Goal: Information Seeking & Learning: Learn about a topic

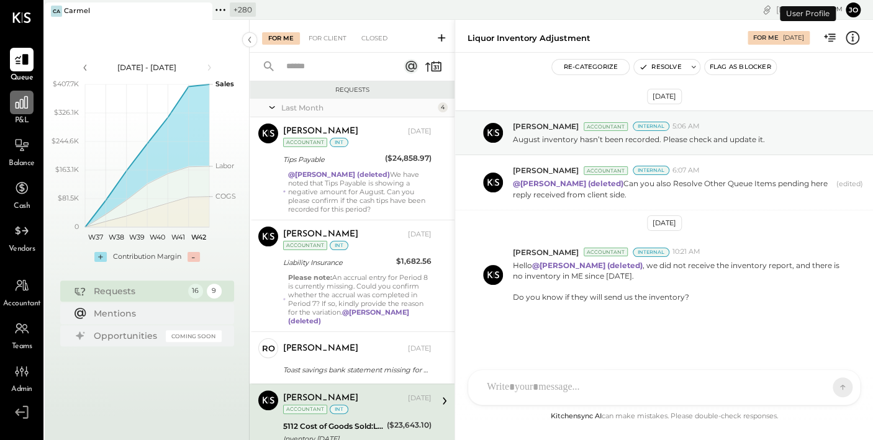
click at [27, 107] on icon at bounding box center [22, 102] width 16 height 16
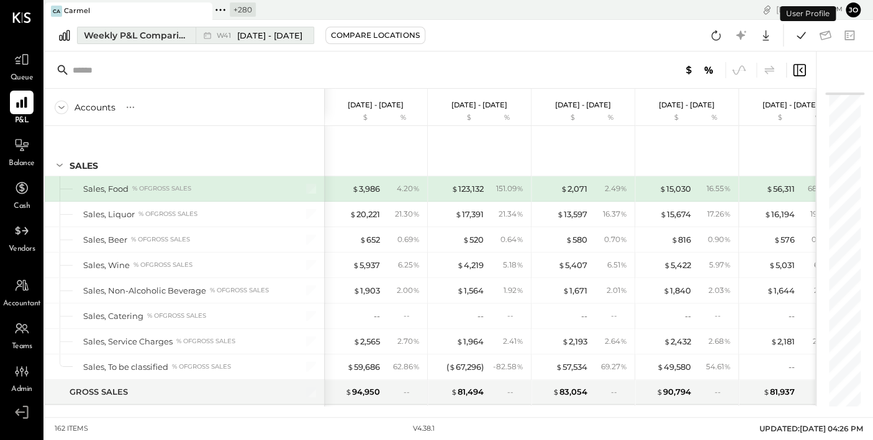
click at [181, 37] on div "Weekly P&L Comparison" at bounding box center [136, 35] width 104 height 12
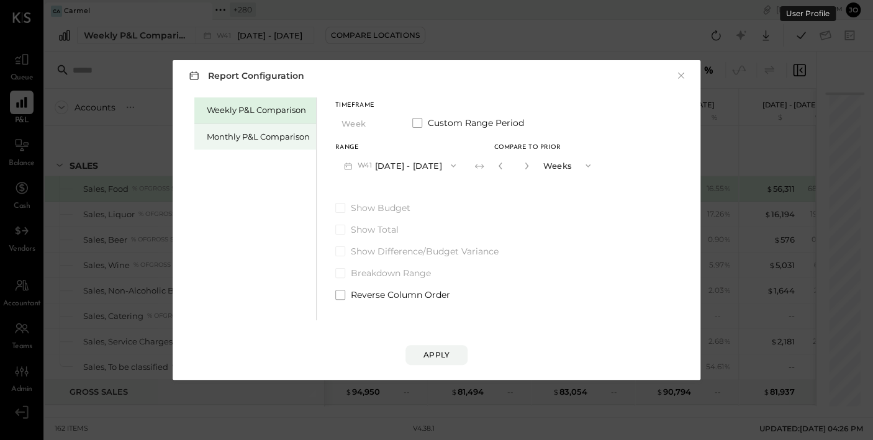
click at [229, 132] on div "Monthly P&L Comparison" at bounding box center [258, 137] width 103 height 12
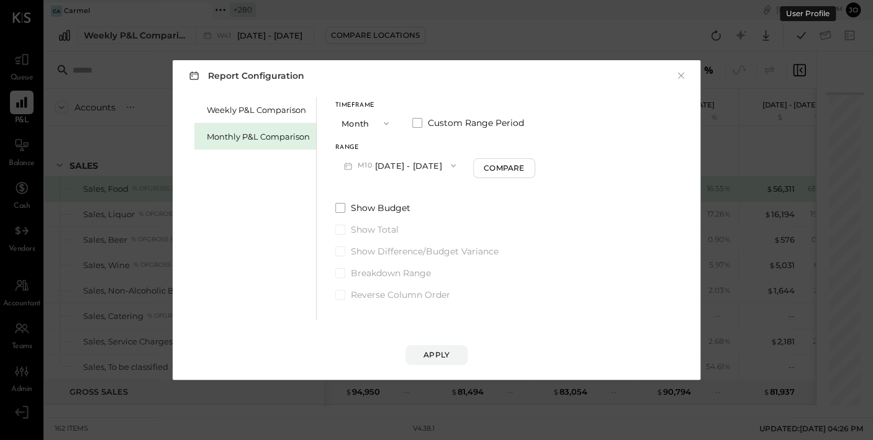
click at [424, 173] on button "M10 [DATE] - [DATE]" at bounding box center [399, 165] width 129 height 23
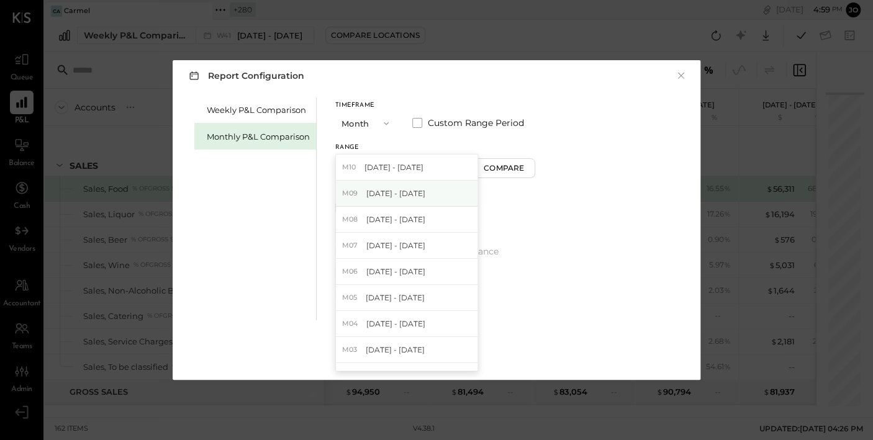
click at [424, 197] on div "M09 [DATE] - [DATE]" at bounding box center [407, 194] width 142 height 26
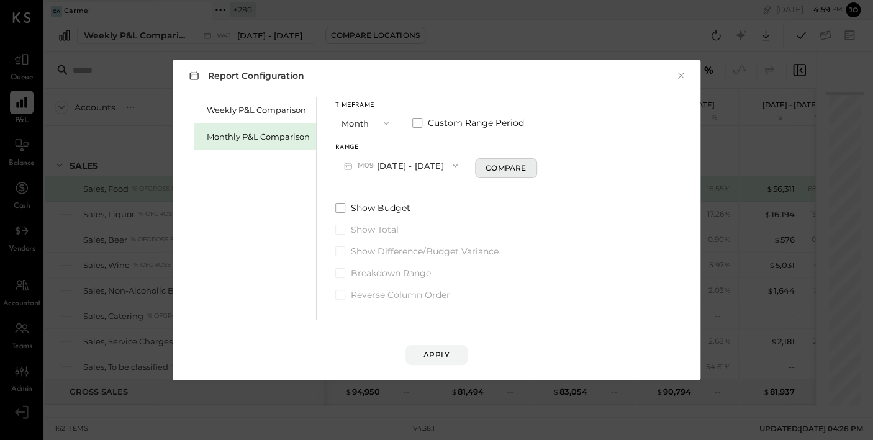
click at [486, 172] on div "Compare" at bounding box center [506, 168] width 40 height 11
click at [524, 171] on button "button" at bounding box center [529, 166] width 10 height 14
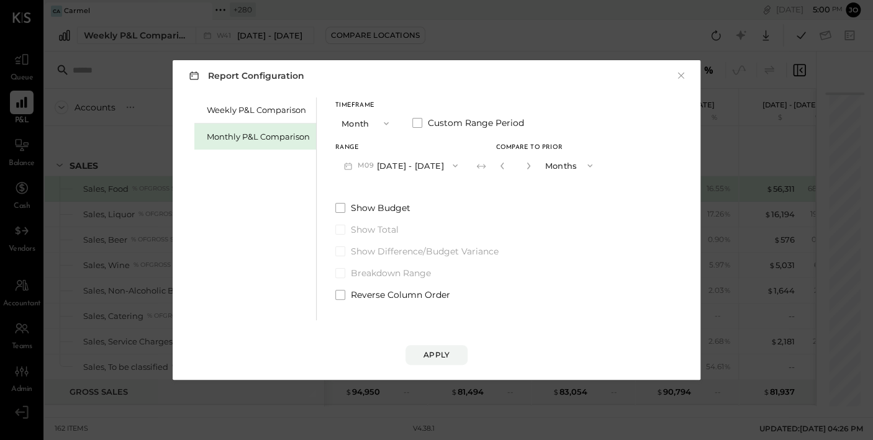
type input "*"
click at [455, 359] on button "Apply" at bounding box center [437, 355] width 62 height 20
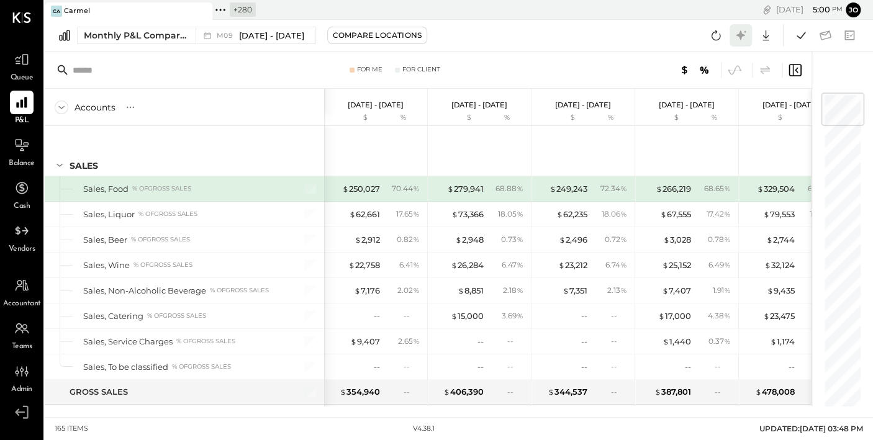
click at [739, 37] on icon at bounding box center [741, 35] width 16 height 16
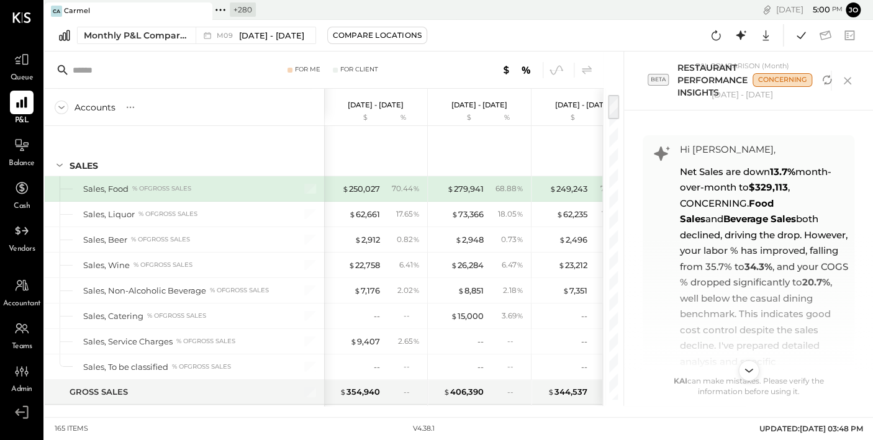
click at [754, 369] on icon "Scroll to bottom" at bounding box center [749, 371] width 18 height 18
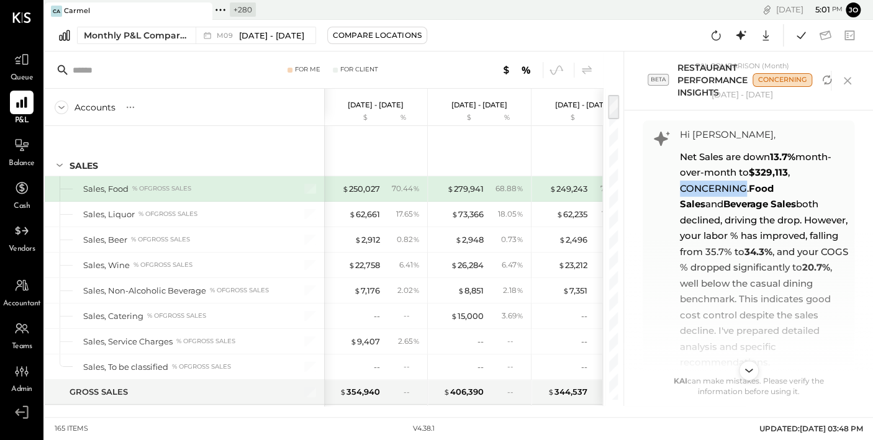
drag, startPoint x: 680, startPoint y: 190, endPoint x: 745, endPoint y: 189, distance: 64.6
click at [745, 189] on span "Net Sales are down 13.7% month-over-month to $329,113 , CONCERNING. Food Sales …" at bounding box center [764, 260] width 168 height 218
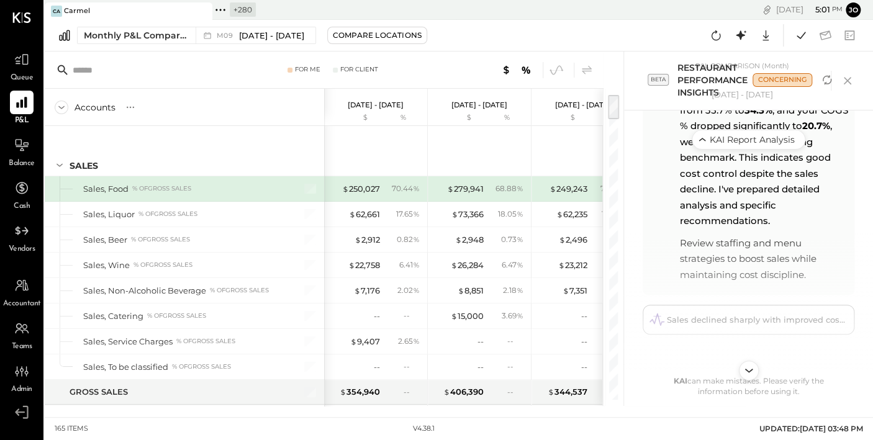
scroll to position [159, 0]
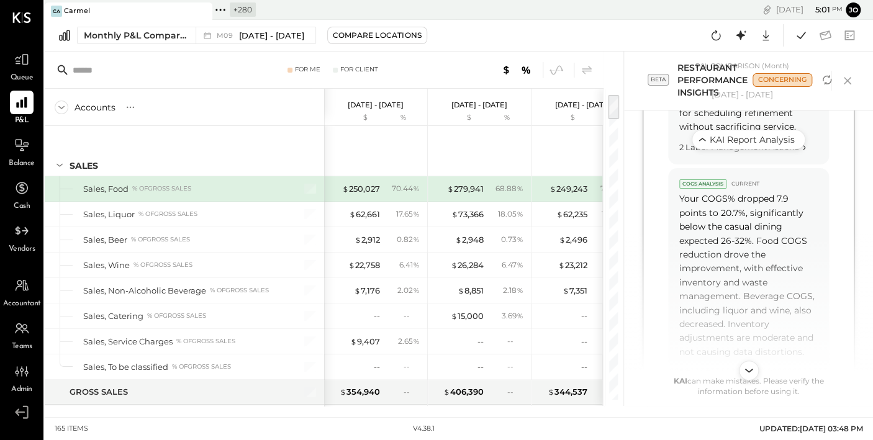
scroll to position [1758, 0]
click at [847, 7] on button "Jo" at bounding box center [853, 9] width 15 height 15
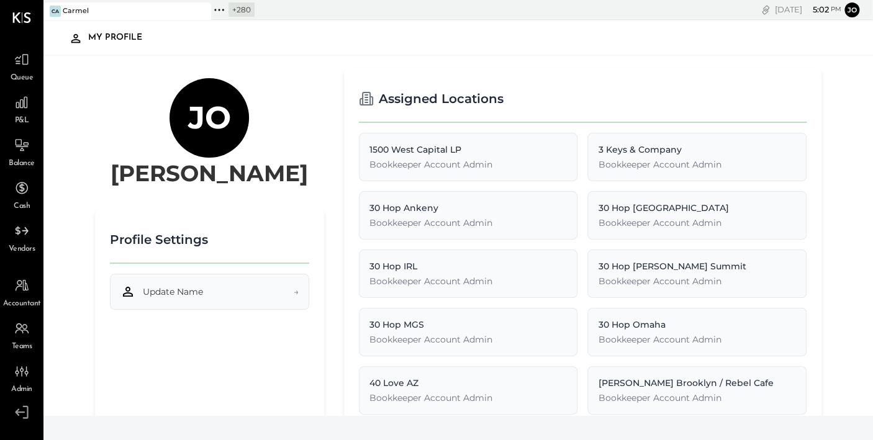
click at [175, 290] on span "Update Name" at bounding box center [173, 292] width 60 height 12
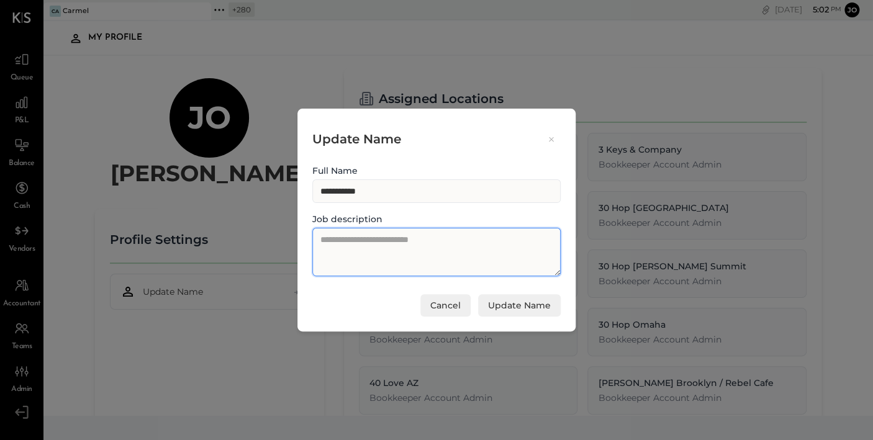
click at [416, 255] on textarea at bounding box center [436, 252] width 248 height 48
click at [385, 238] on textarea "**********" at bounding box center [436, 252] width 248 height 48
click at [384, 238] on textarea "**********" at bounding box center [436, 252] width 248 height 48
type textarea "*"
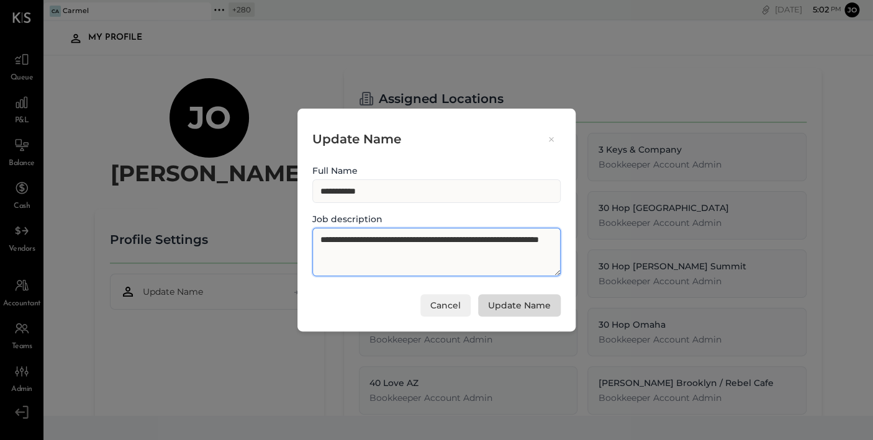
type textarea "**********"
click at [492, 301] on button "Update Name" at bounding box center [519, 305] width 83 height 22
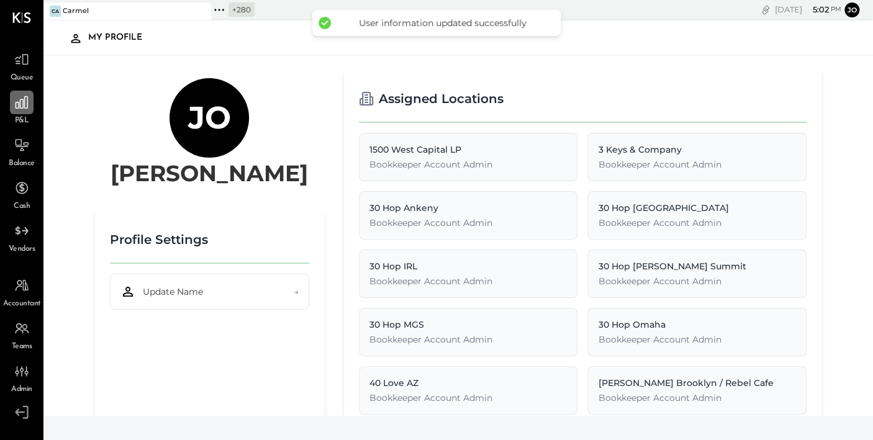
click at [33, 108] on div at bounding box center [22, 103] width 24 height 24
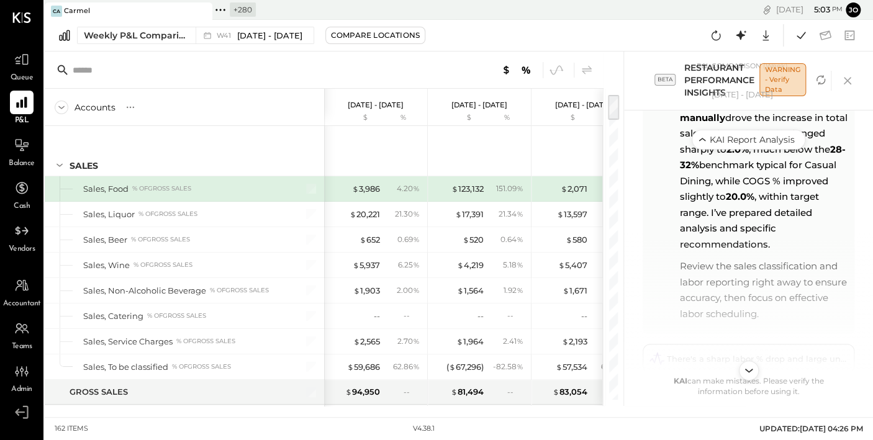
scroll to position [156, 0]
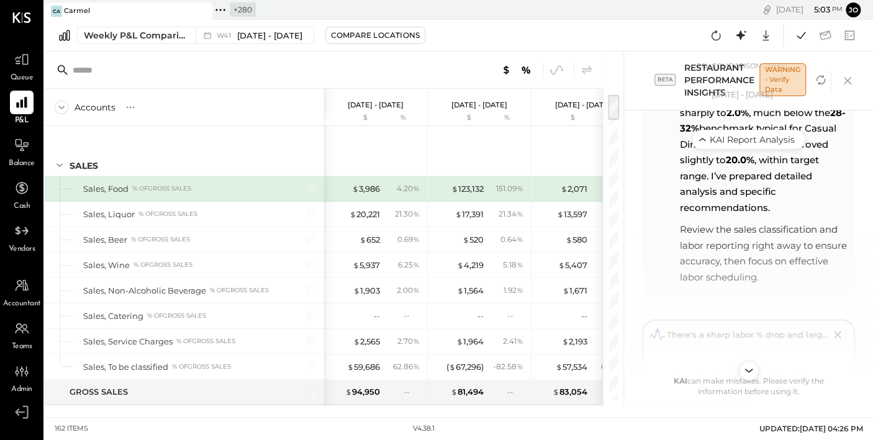
scroll to position [155, 0]
click at [760, 252] on div "Review the sales classification and labor reporting right away to ensure accura…" at bounding box center [764, 252] width 168 height 63
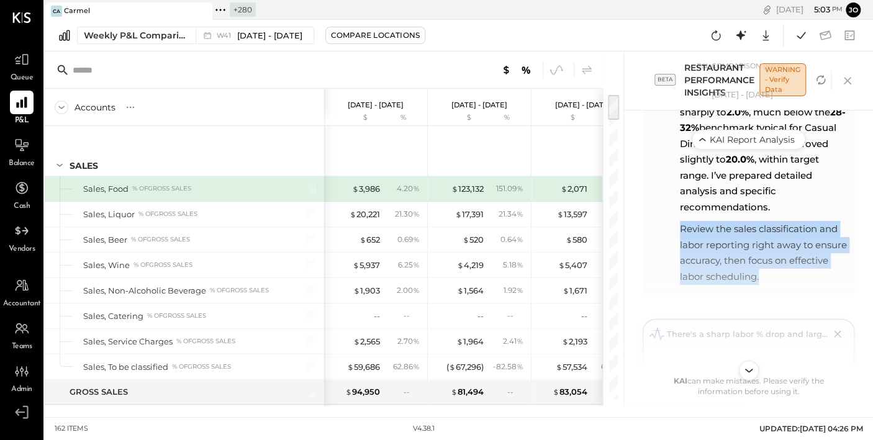
click at [760, 252] on div "Review the sales classification and labor reporting right away to ensure accura…" at bounding box center [764, 252] width 168 height 63
click at [762, 275] on div "Hi [PERSON_NAME], Net Sales are up 17.5% week-over-week to $88,252 , NICE! Sale…" at bounding box center [749, 139] width 212 height 316
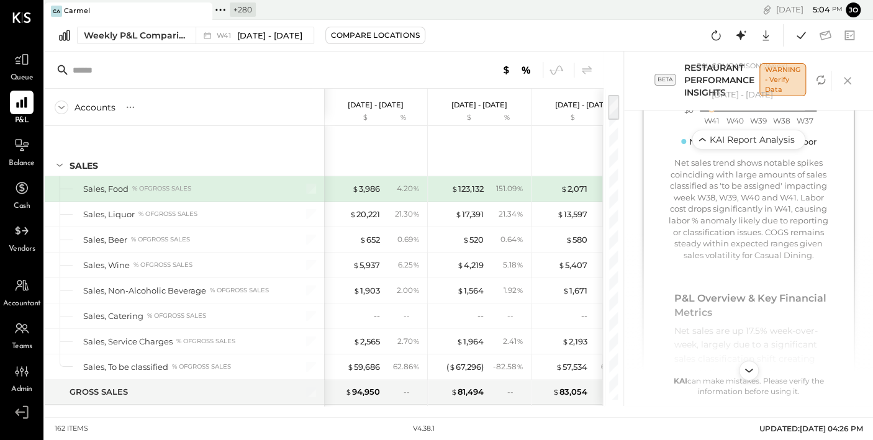
scroll to position [552, 0]
click at [741, 200] on div "Net sales trend shows notable spikes coinciding with large amounts of sales cla…" at bounding box center [748, 209] width 161 height 104
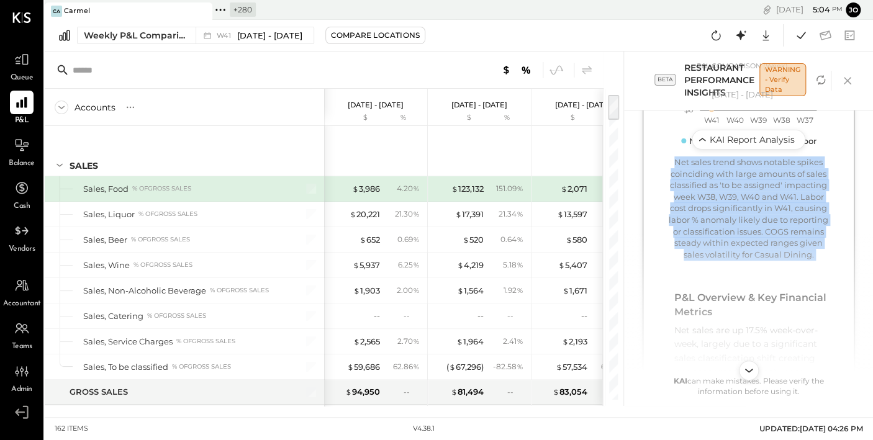
click at [741, 200] on div "Net sales trend shows notable spikes coinciding with large amounts of sales cla…" at bounding box center [748, 209] width 161 height 104
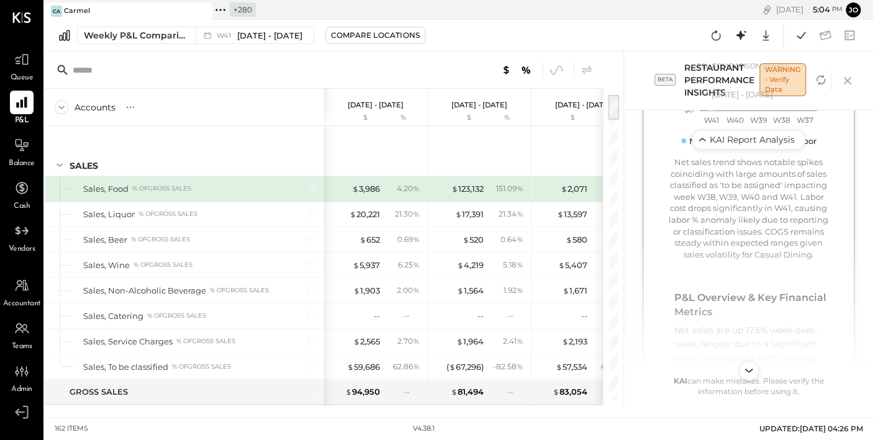
click at [739, 212] on div "Net sales trend shows notable spikes coinciding with large amounts of sales cla…" at bounding box center [748, 209] width 161 height 104
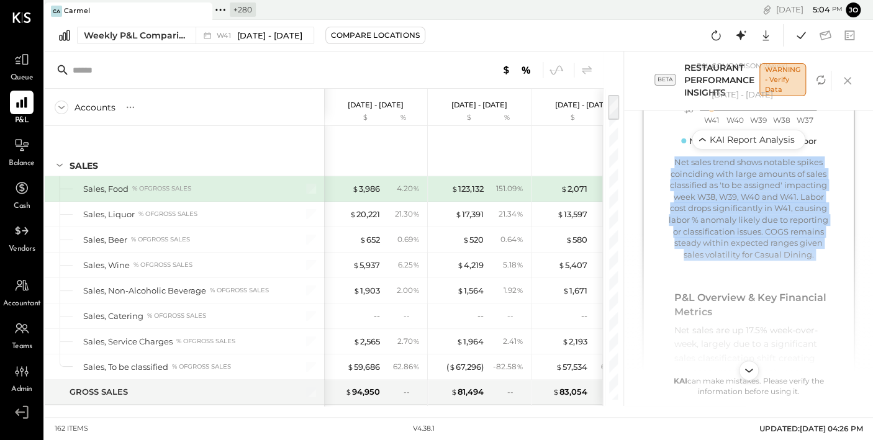
click at [739, 212] on div "Net sales trend shows notable spikes coinciding with large amounts of sales cla…" at bounding box center [748, 209] width 161 height 104
click at [734, 218] on div "Net sales trend shows notable spikes coinciding with large amounts of sales cla…" at bounding box center [748, 209] width 161 height 104
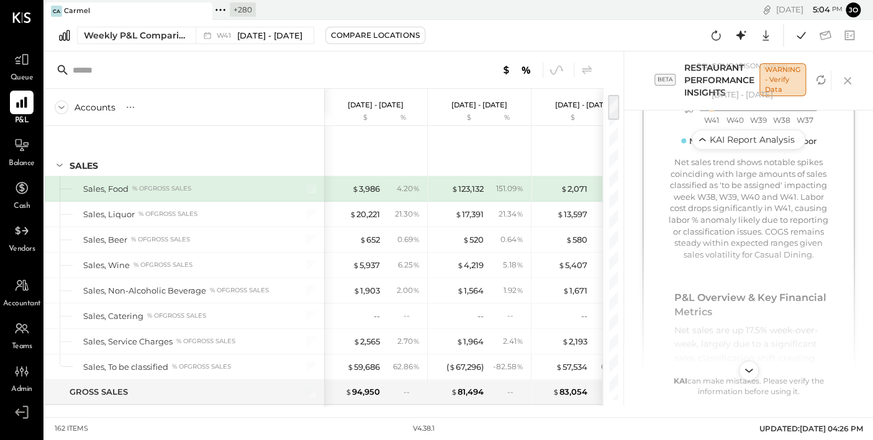
click at [734, 218] on div "Net sales trend shows notable spikes coinciding with large amounts of sales cla…" at bounding box center [748, 209] width 161 height 104
click at [737, 216] on div "Net sales trend shows notable spikes coinciding with large amounts of sales cla…" at bounding box center [748, 209] width 161 height 104
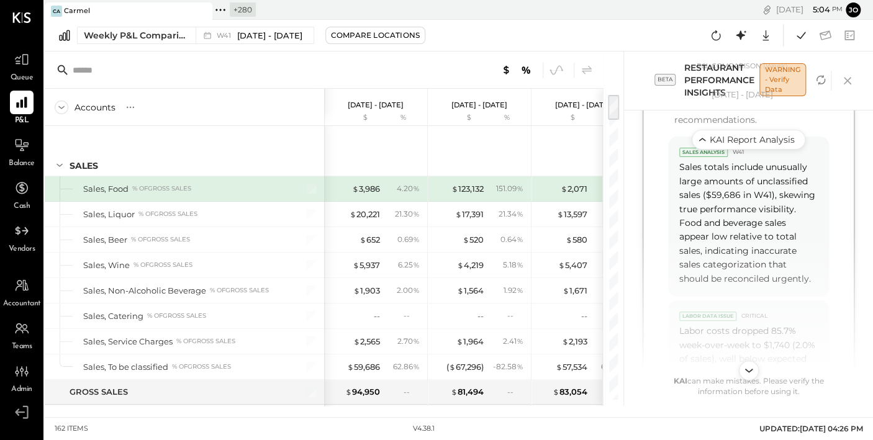
scroll to position [1417, 0]
click at [22, 300] on span "Accountant" at bounding box center [22, 304] width 38 height 11
select select "**"
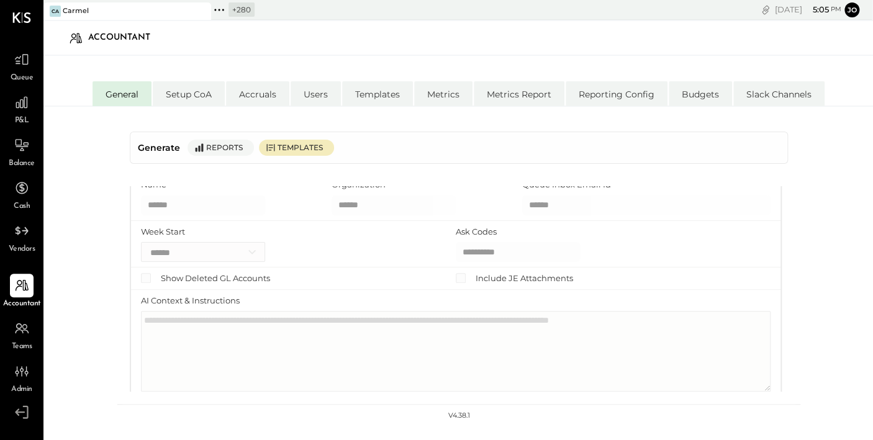
scroll to position [52, 0]
